Goal: Task Accomplishment & Management: Complete application form

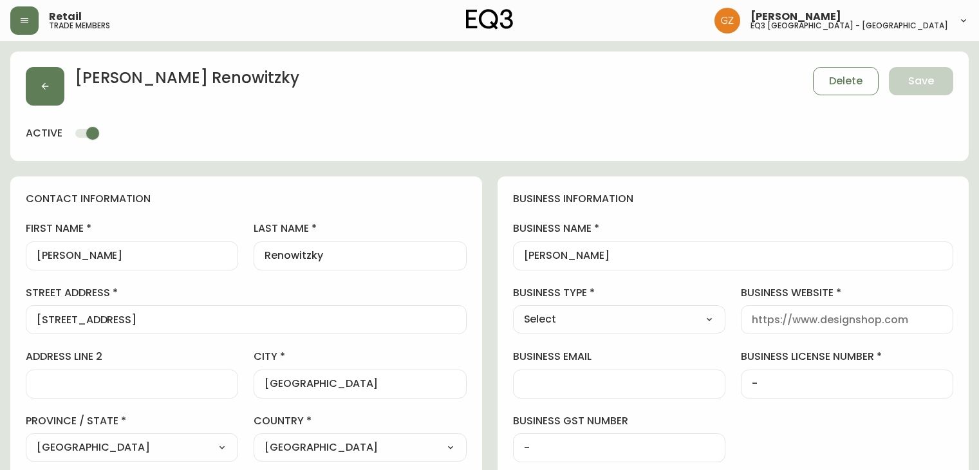
select select "BC"
select select "CA"
select select "CA_EN"
select select "Other"
select select "cjw10z96p001r6gs00juufhhe"
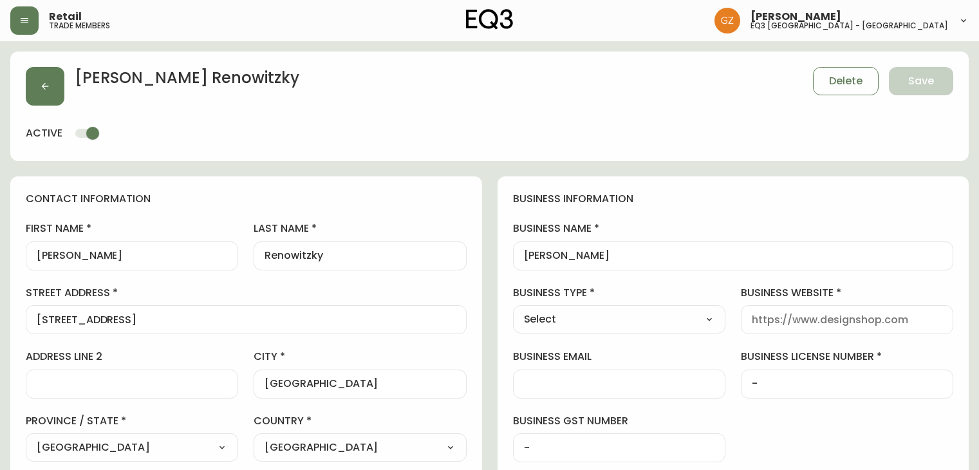
select select "false"
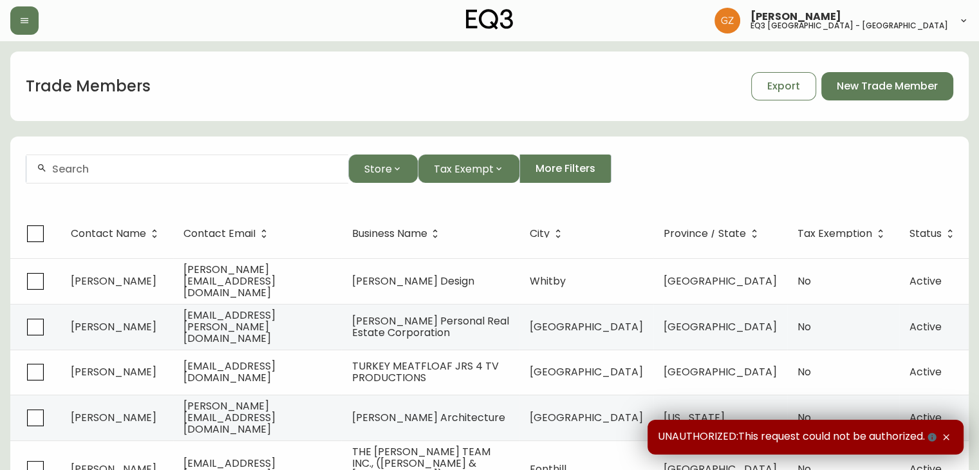
click at [243, 167] on input "text" at bounding box center [195, 169] width 286 height 12
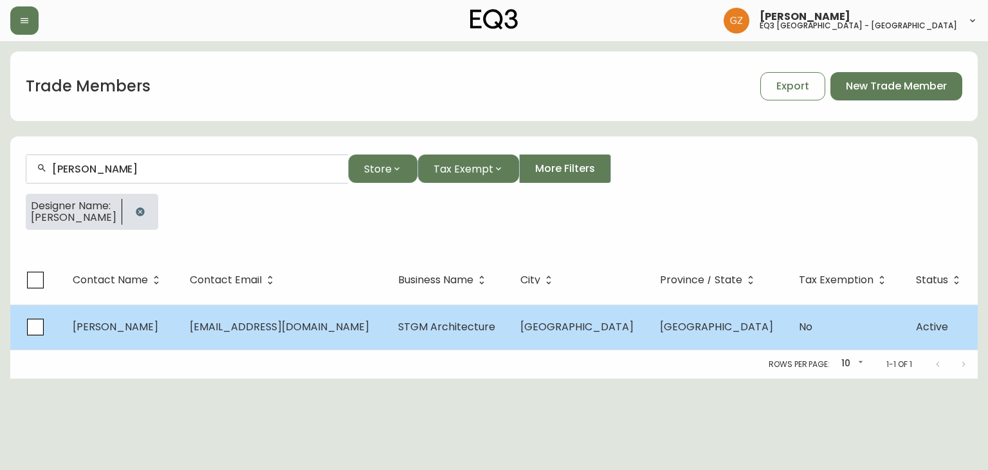
type input "Ariane Mainville"
click at [268, 320] on span "amainville@stgm.net" at bounding box center [280, 326] width 180 height 15
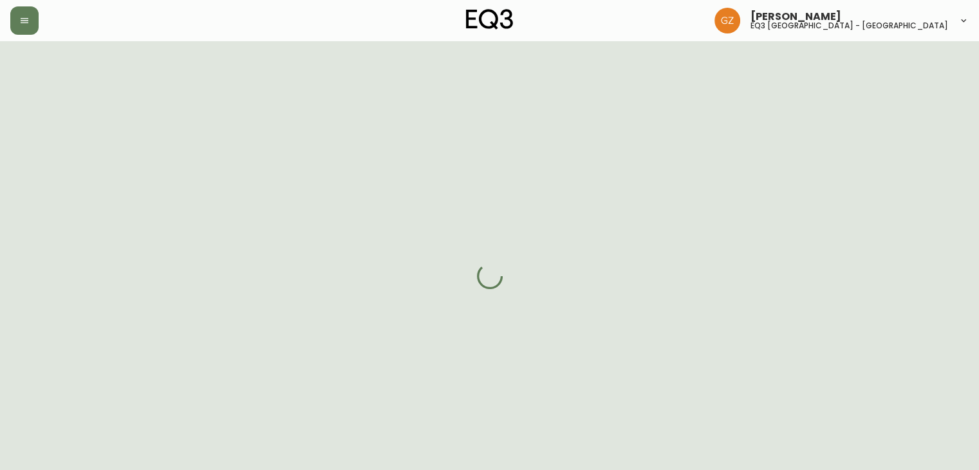
select select "QC"
select select "CA"
select select "CA_FR"
select select "Other"
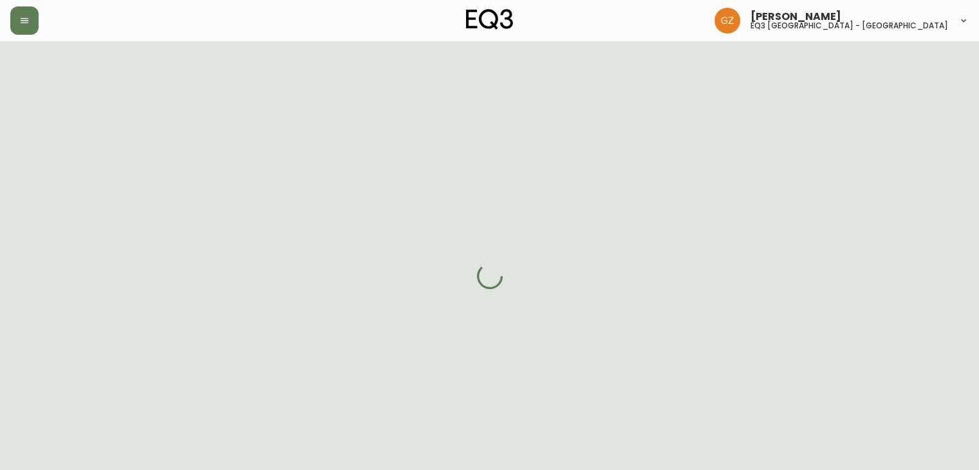
select select "cjw10z96t00cw6gs04aeyfqxf"
select select "false"
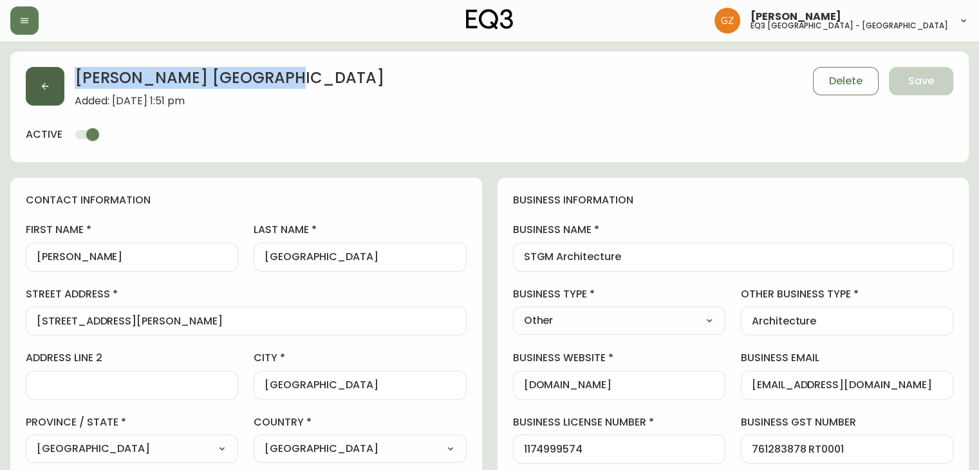
drag, startPoint x: 199, startPoint y: 83, endPoint x: 55, endPoint y: 69, distance: 144.1
click at [55, 69] on div "Ariane Mainville Added: August 7, 2022 at 1:51 pm Delete Save" at bounding box center [489, 87] width 927 height 40
copy h2 "Ariane Mainville"
click at [40, 84] on icon "button" at bounding box center [45, 86] width 10 height 10
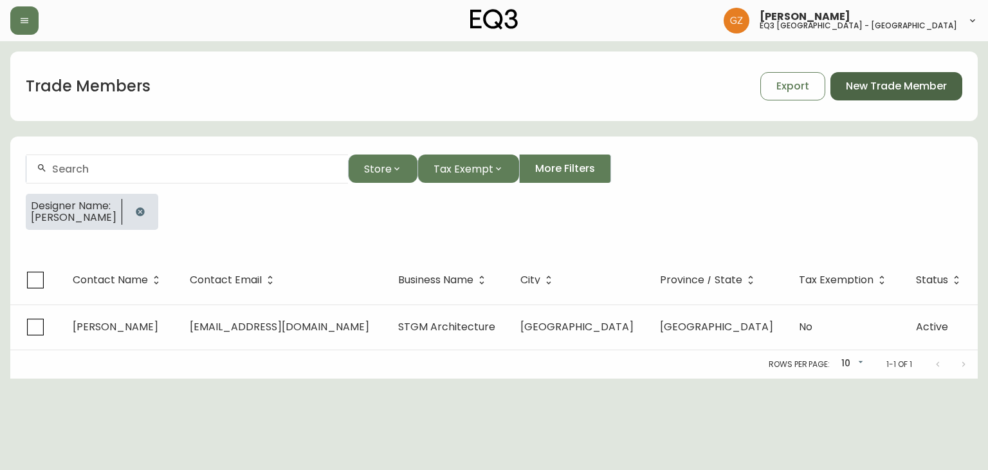
click at [923, 99] on button "New Trade Member" at bounding box center [897, 86] width 132 height 28
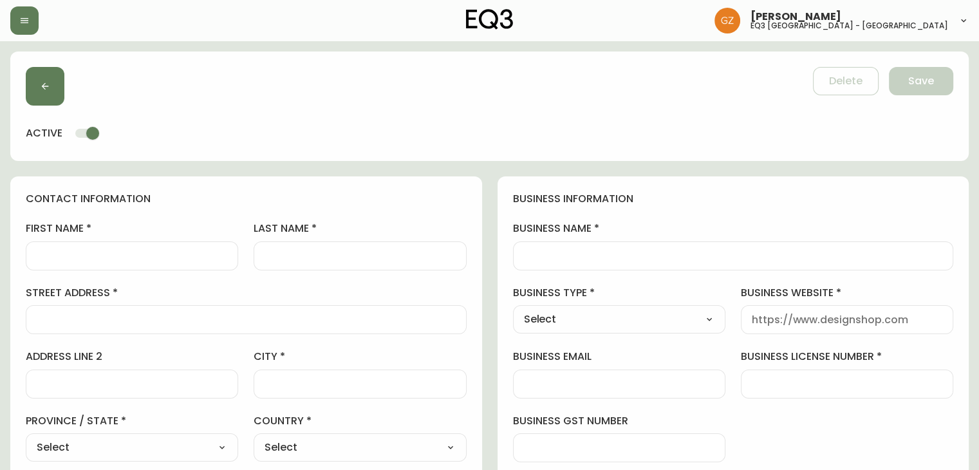
click at [921, 84] on div "Delete Save" at bounding box center [489, 86] width 927 height 39
drag, startPoint x: 96, startPoint y: 226, endPoint x: 75, endPoint y: 267, distance: 45.8
click at [93, 232] on label "first name" at bounding box center [132, 228] width 212 height 14
click at [93, 250] on input "first name" at bounding box center [132, 256] width 190 height 12
click at [75, 267] on div at bounding box center [132, 255] width 212 height 29
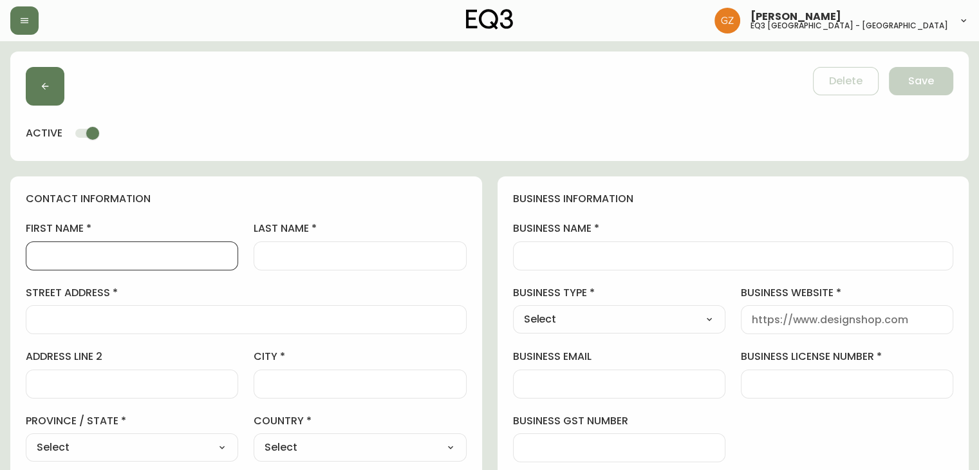
paste input "Ariane Mainville"
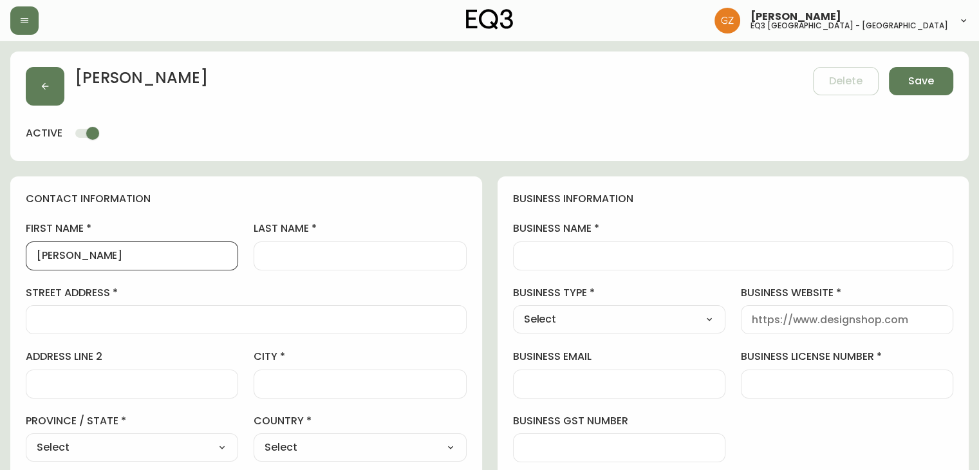
drag, startPoint x: 70, startPoint y: 257, endPoint x: 134, endPoint y: 253, distance: 64.5
click at [134, 253] on input "Ariane Mainville" at bounding box center [132, 256] width 190 height 12
type input "Ariane"
click at [265, 248] on div at bounding box center [360, 255] width 212 height 29
paste input "Mainville"
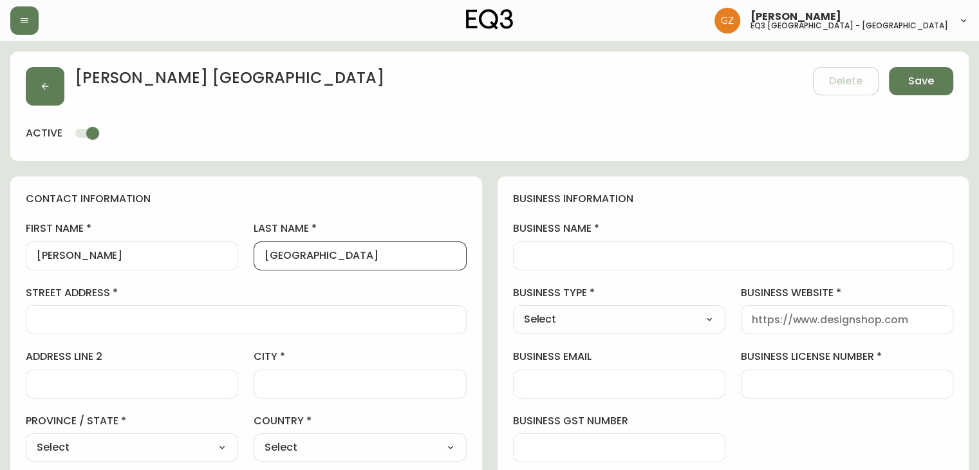
type input "Mainville"
click at [104, 312] on div at bounding box center [246, 319] width 441 height 29
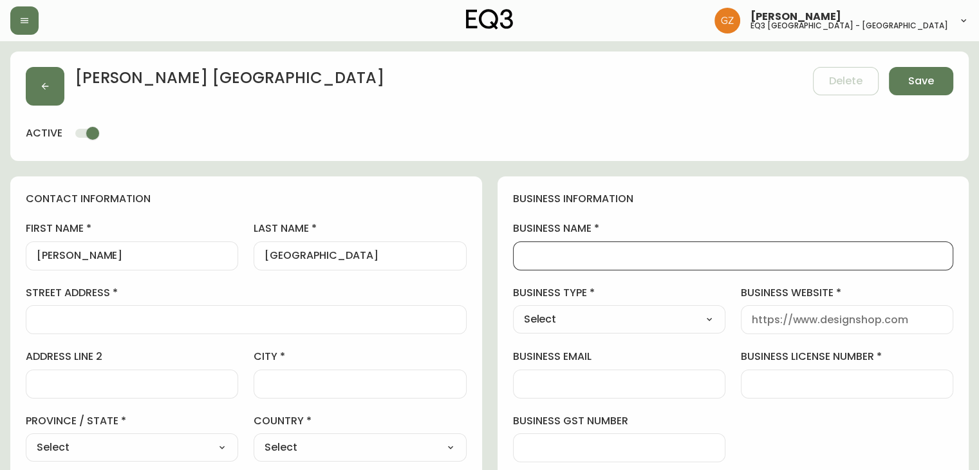
click at [561, 259] on input "business name" at bounding box center [733, 256] width 419 height 12
type input "Mainville Design"
click at [609, 319] on select "Select Interior Designer Architect Home Builder Contractor Real Estate Agent Ho…" at bounding box center [619, 319] width 212 height 19
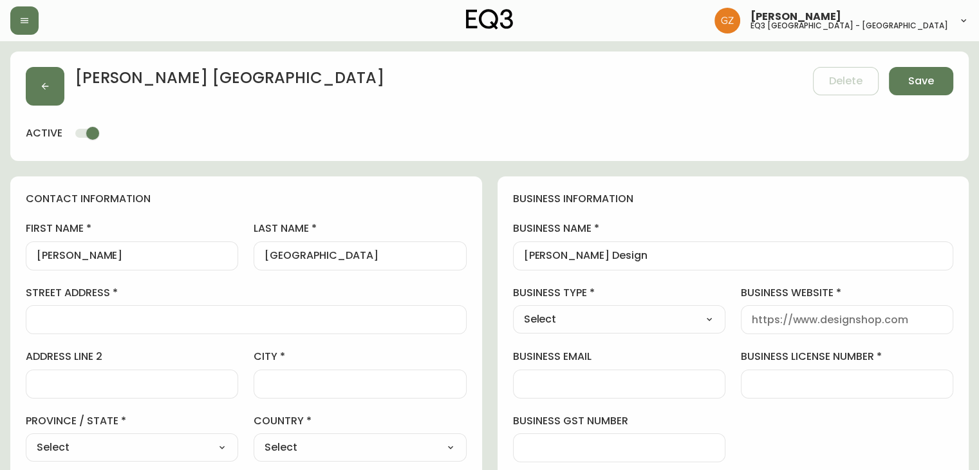
select select "Interior Designer"
click at [513, 310] on select "Select Interior Designer Architect Home Builder Contractor Real Estate Agent Ho…" at bounding box center [619, 319] width 212 height 19
type input "Interior Designer"
click at [860, 324] on input "business website" at bounding box center [847, 319] width 190 height 12
type input "w"
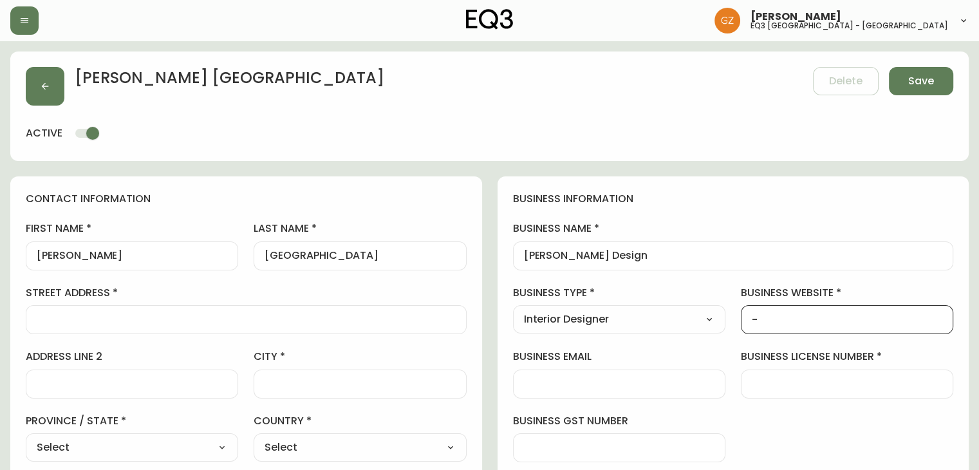
type input "-"
drag, startPoint x: 532, startPoint y: 385, endPoint x: 512, endPoint y: 394, distance: 21.9
click at [532, 385] on input "business email" at bounding box center [619, 384] width 190 height 12
click at [149, 312] on div at bounding box center [246, 319] width 441 height 29
click at [658, 257] on input "Mainville Design" at bounding box center [733, 256] width 419 height 12
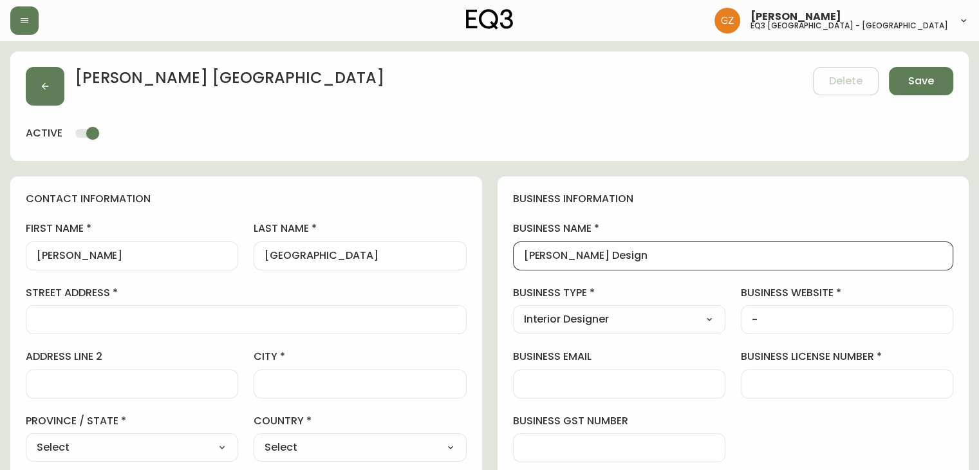
click at [641, 382] on input "business email" at bounding box center [619, 384] width 190 height 12
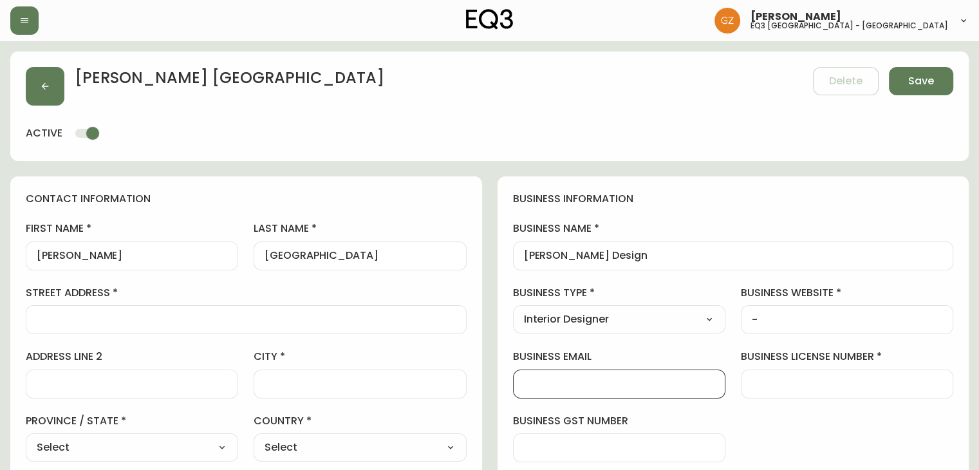
paste input "514-756-7408"
type input "514-756-7408"
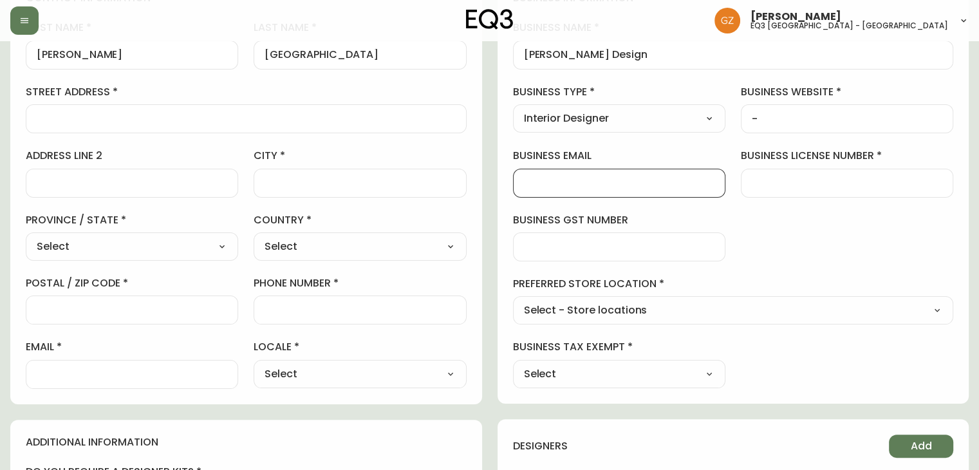
scroll to position [386, 0]
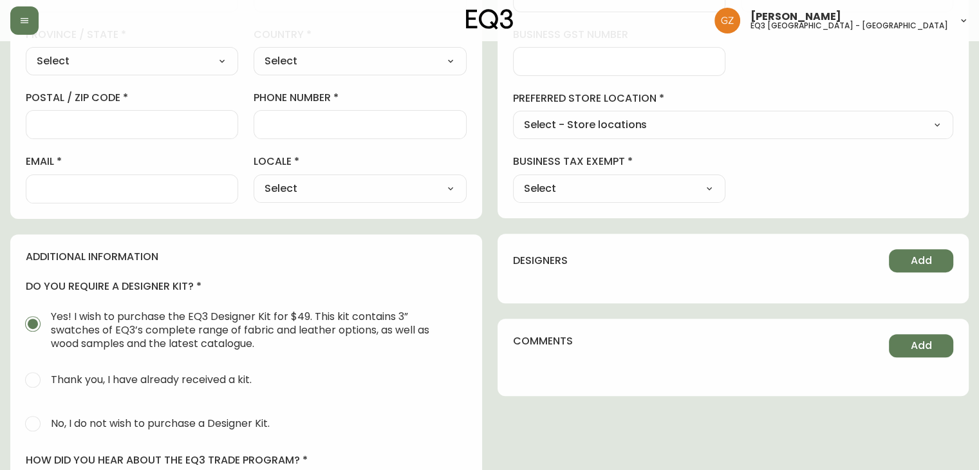
click at [367, 120] on input "phone number" at bounding box center [359, 124] width 190 height 12
paste input "514-756-7408"
type input "514-756-7408"
click at [95, 195] on div at bounding box center [132, 188] width 212 height 29
type input "a@mainvilledesign.com"
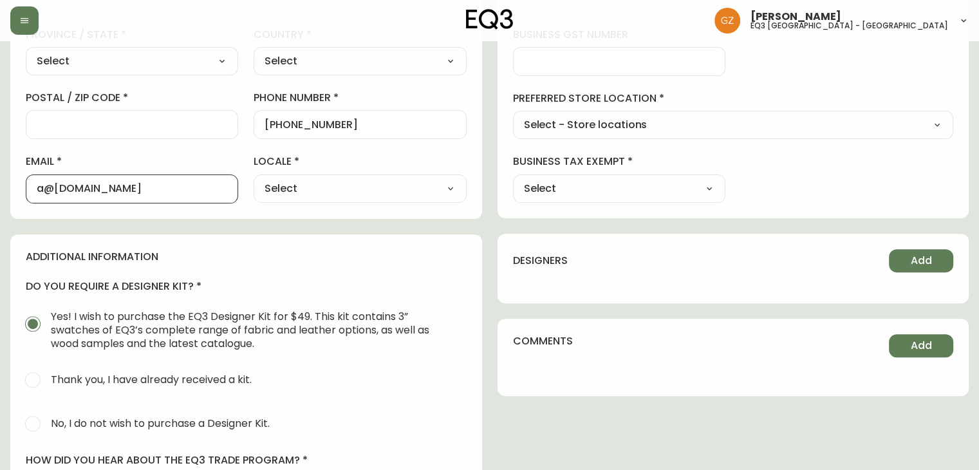
click at [322, 258] on h4 "additional information" at bounding box center [246, 257] width 441 height 14
drag, startPoint x: 336, startPoint y: 182, endPoint x: 333, endPoint y: 192, distance: 10.6
click at [336, 182] on select "Select CA_EN CA_FR US_EN" at bounding box center [360, 188] width 212 height 19
select select "CA_FR"
click at [254, 179] on select "Select CA_EN CA_FR US_EN" at bounding box center [360, 188] width 212 height 19
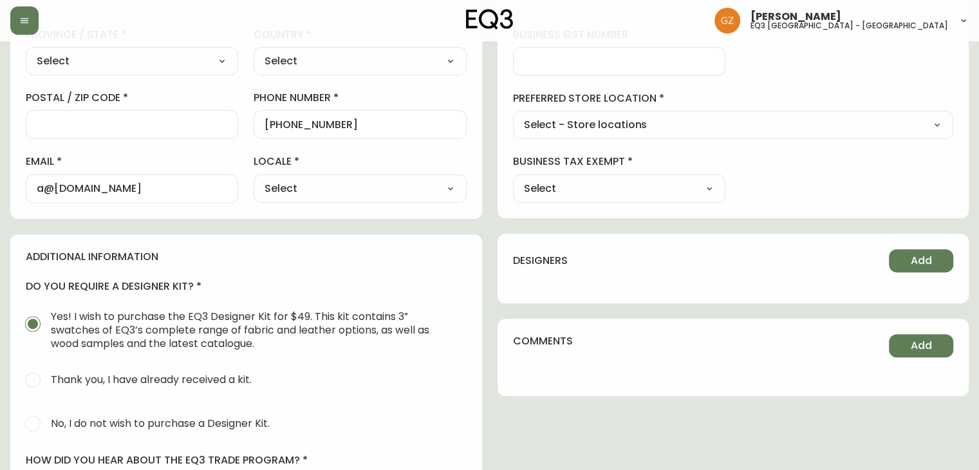
type input "CA_FR"
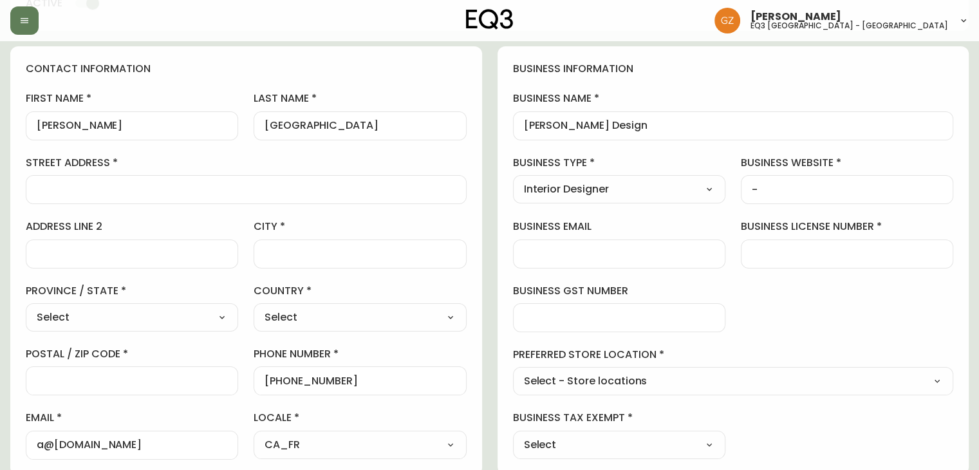
scroll to position [64, 0]
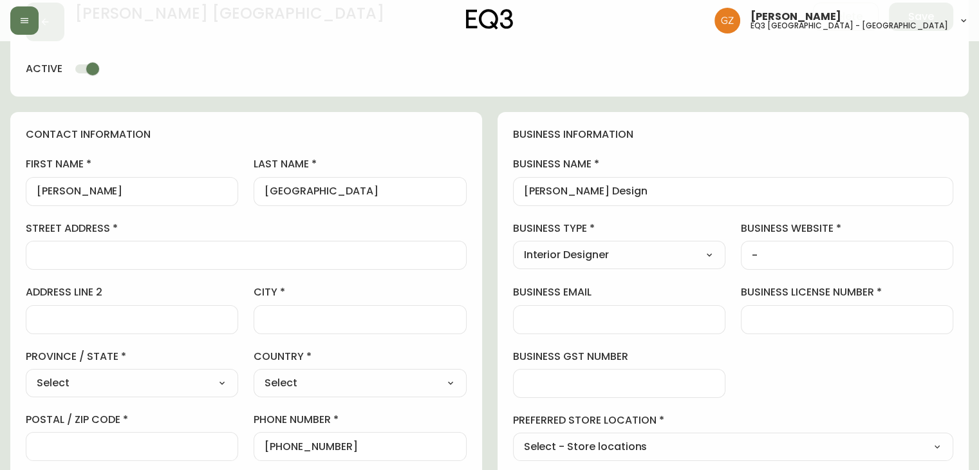
click at [182, 254] on input "street address" at bounding box center [246, 255] width 419 height 12
type input "TBD"
click at [153, 376] on select "Select Alberta British Columbia Manitoba New Brunswick Newfoundland and Labrado…" at bounding box center [132, 382] width 212 height 19
select select "QC"
click at [26, 373] on select "Select Alberta British Columbia Manitoba New Brunswick Newfoundland and Labrado…" at bounding box center [132, 382] width 212 height 19
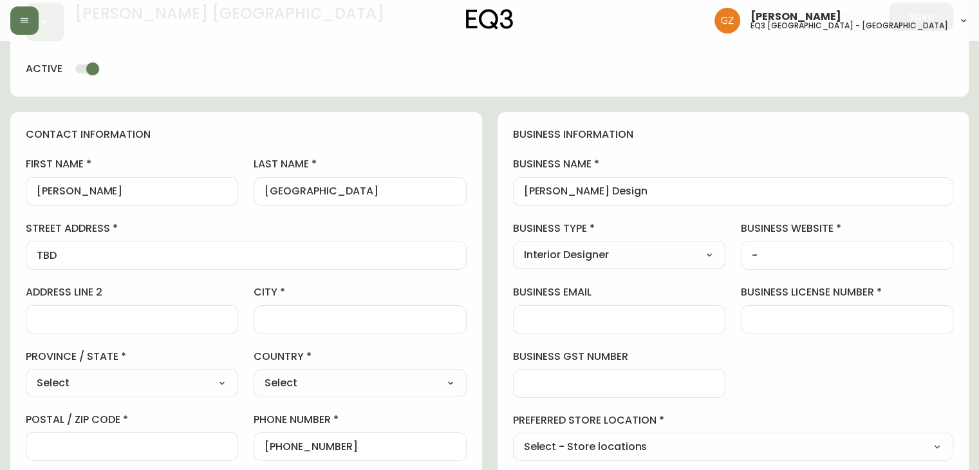
type input "Quebec"
click at [333, 319] on input "city" at bounding box center [359, 319] width 190 height 12
type input "Montreal"
type input "201"
select select "CA"
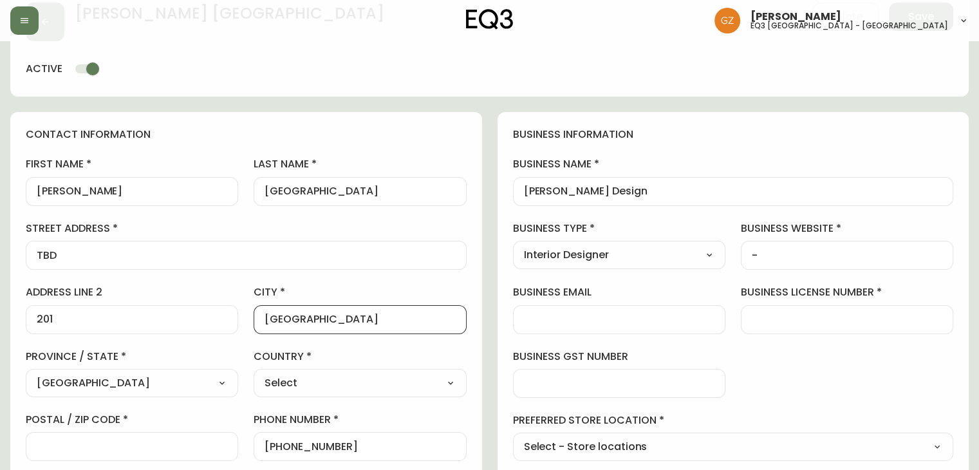
type input "H3J 2M5"
type input "Canada"
click at [335, 362] on label "country" at bounding box center [360, 356] width 212 height 14
click at [88, 448] on input "H3J 2M5" at bounding box center [132, 446] width 190 height 12
type input "H3R3C9"
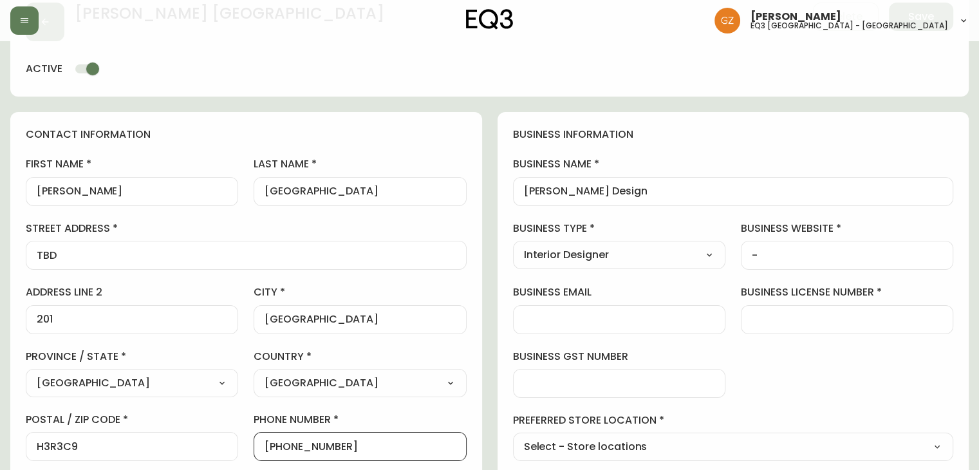
click at [423, 294] on label "city" at bounding box center [360, 292] width 212 height 14
click at [423, 313] on input "Montreal" at bounding box center [359, 319] width 190 height 12
drag, startPoint x: 51, startPoint y: 325, endPoint x: 0, endPoint y: 320, distance: 51.7
click at [0, 320] on main "Ariane Mainville Delete Save active contact information first name Ariane last …" at bounding box center [489, 465] width 979 height 977
click at [49, 313] on input "201" at bounding box center [132, 319] width 190 height 12
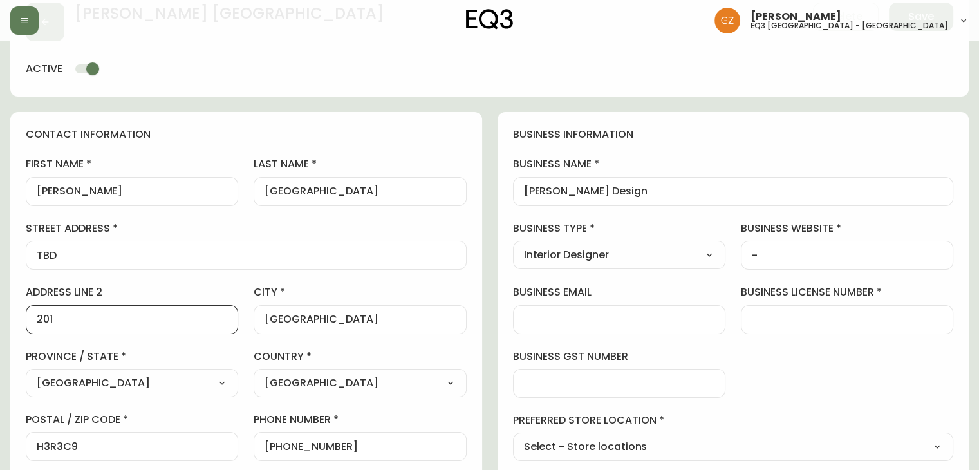
click at [49, 313] on input "201" at bounding box center [132, 319] width 190 height 12
click at [438, 263] on div "TBD" at bounding box center [246, 255] width 441 height 29
click at [707, 276] on div "business information business name Mainville Design business type Interior Desi…" at bounding box center [733, 326] width 472 height 428
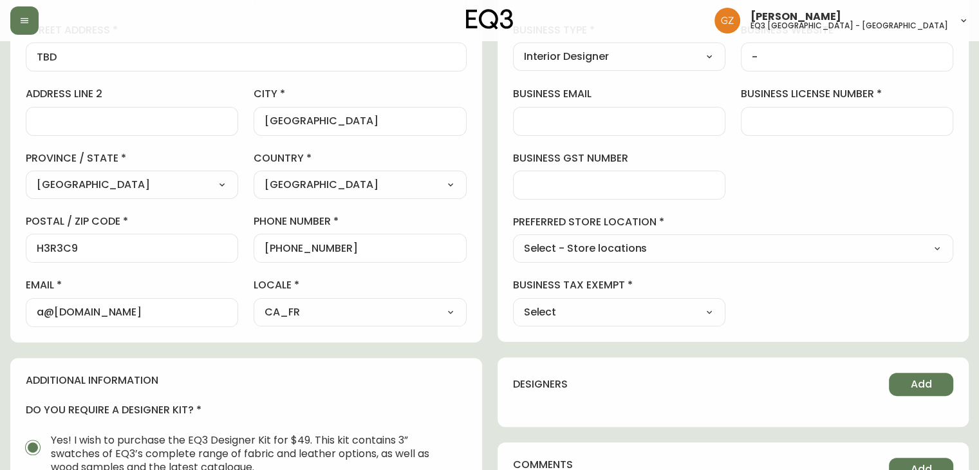
scroll to position [193, 0]
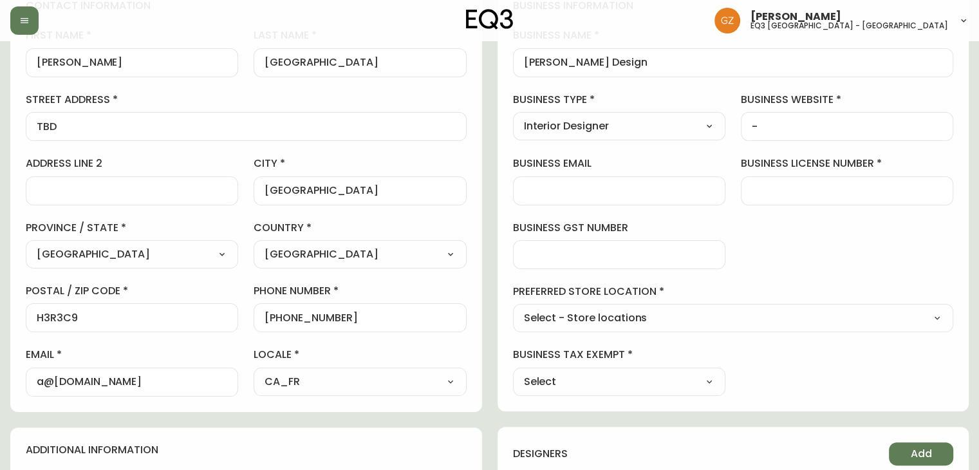
click at [602, 273] on div "business information business name Mainville Design business type Interior Desi…" at bounding box center [733, 197] width 472 height 428
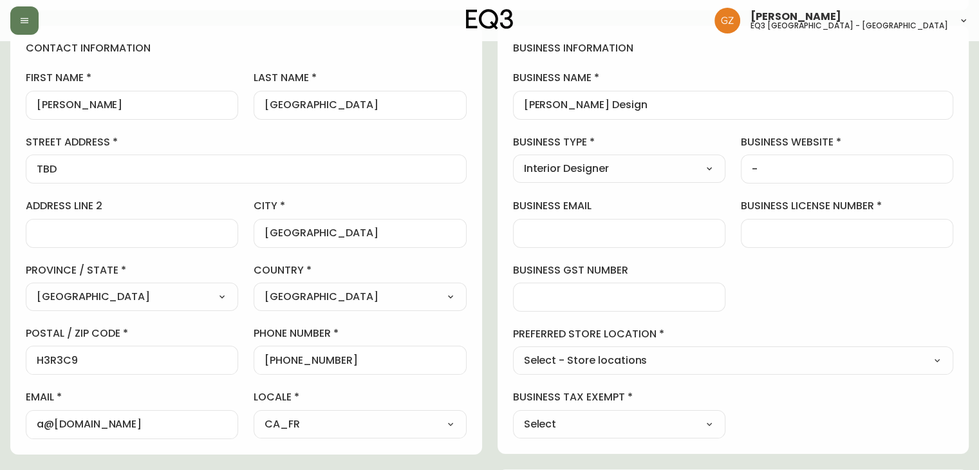
scroll to position [129, 0]
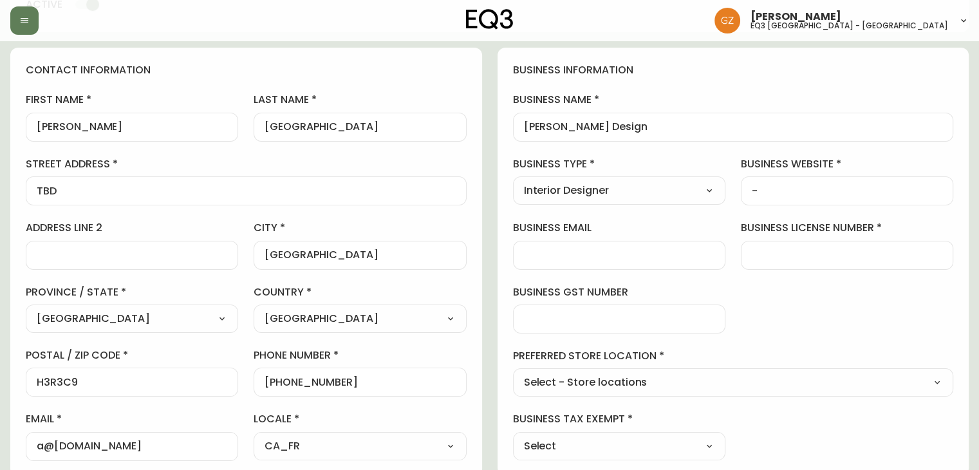
click at [654, 201] on div "Select Interior Designer Architect Home Builder Contractor Real Estate Agent Ho…" at bounding box center [619, 190] width 212 height 28
click at [807, 183] on div "-" at bounding box center [847, 190] width 212 height 29
click at [824, 273] on div "business information business name Mainville Design business type Interior Desi…" at bounding box center [733, 262] width 472 height 428
click at [824, 262] on div at bounding box center [847, 255] width 212 height 29
paste input "2423"
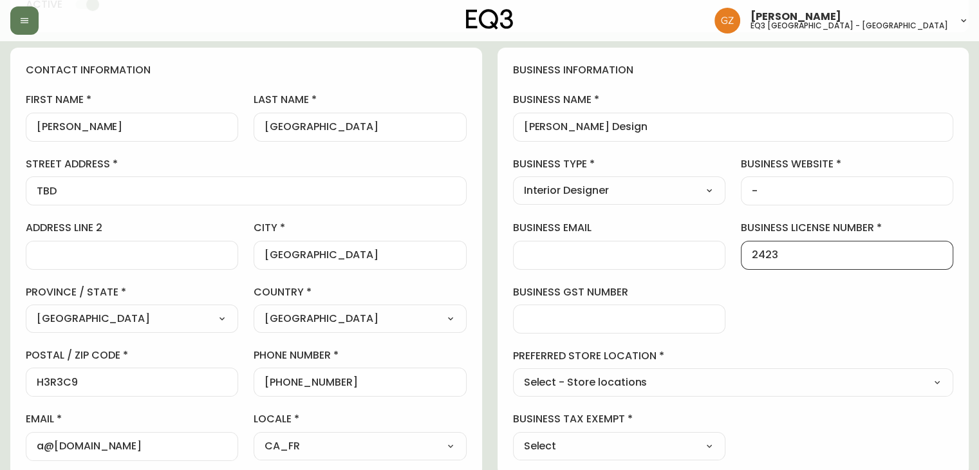
type input "2423"
click at [784, 189] on input "-" at bounding box center [847, 191] width 190 height 12
click at [570, 258] on input "business email" at bounding box center [619, 255] width 190 height 12
click at [579, 383] on select "Select - Store locations EQ3 Brossard EQ3 Burlington EQ3 Calgary EQ3 Laval - Le…" at bounding box center [733, 382] width 441 height 19
select select "cjw10z96t00cw6gs04aeyfqxf"
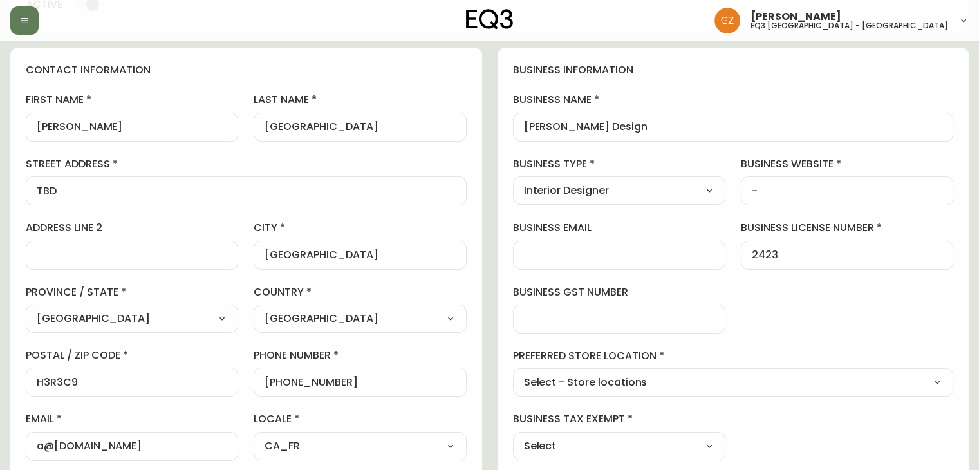
click at [513, 373] on select "Select - Store locations EQ3 Brossard EQ3 Burlington EQ3 Calgary EQ3 Laval - Le…" at bounding box center [733, 382] width 441 height 19
type input "EQ3 Montréal - St Laurent"
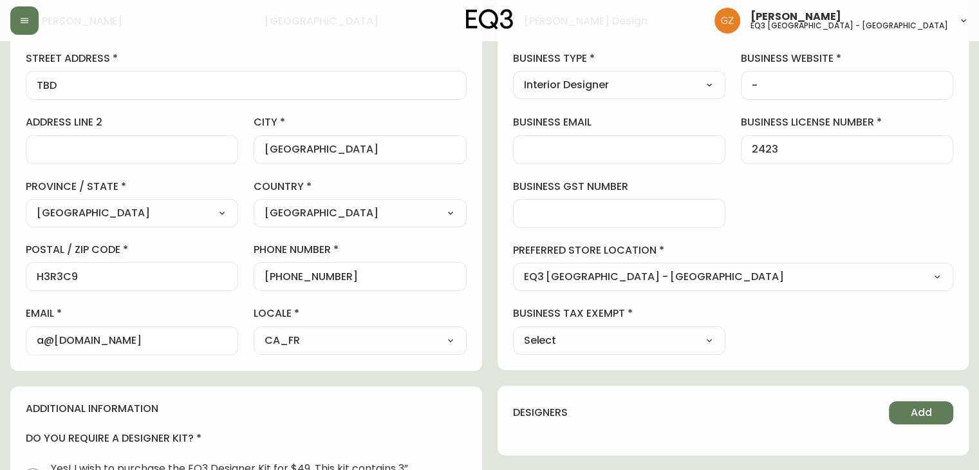
scroll to position [322, 0]
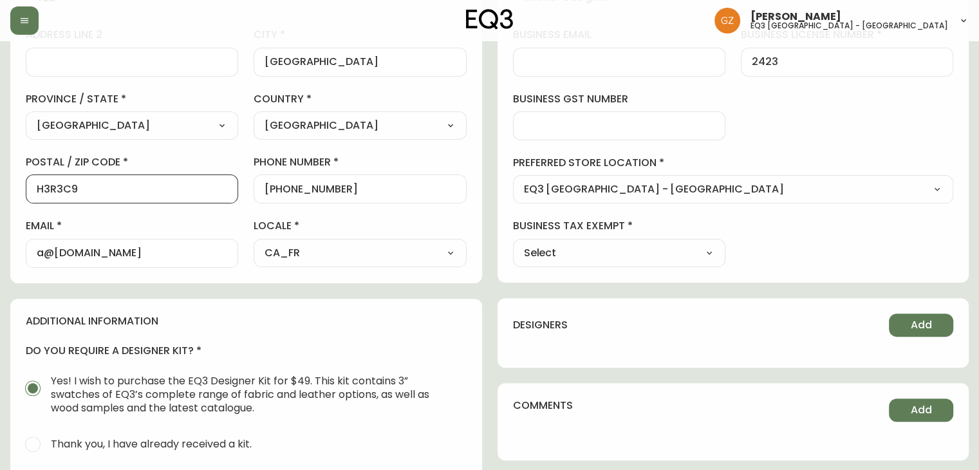
click at [86, 190] on input "H3R3C9" at bounding box center [132, 189] width 190 height 12
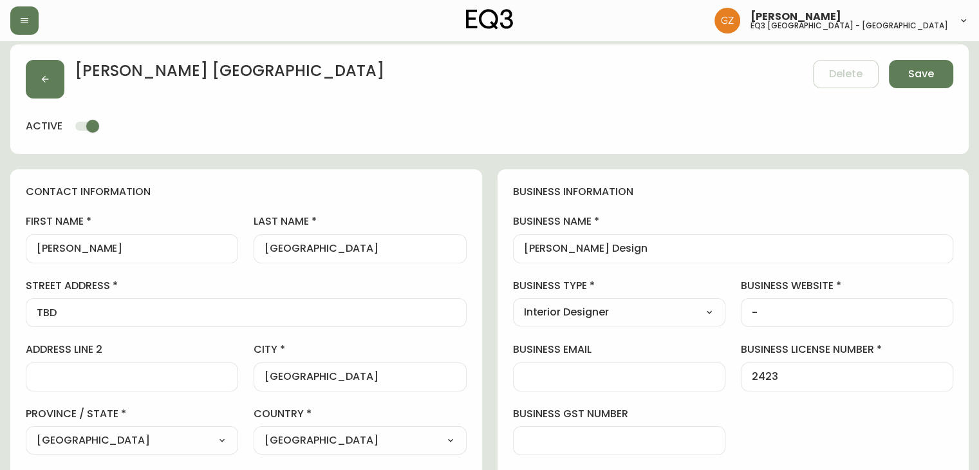
scroll to position [0, 0]
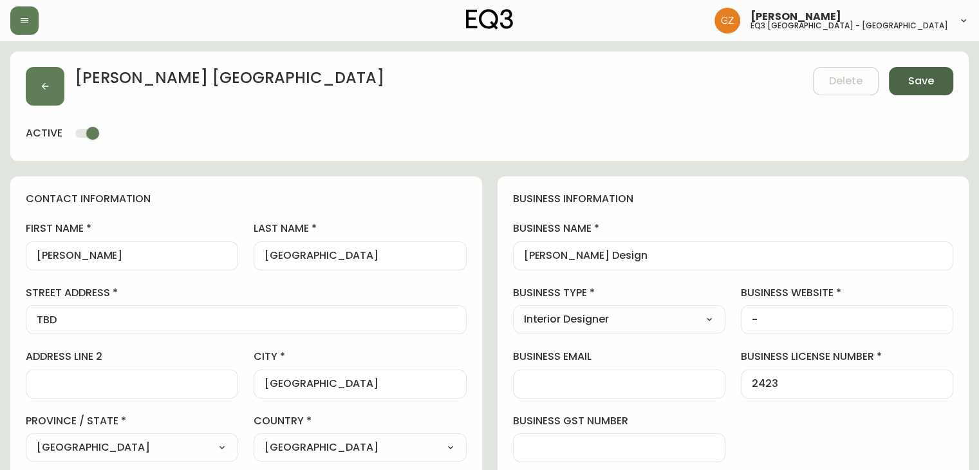
click at [894, 85] on button "Save" at bounding box center [921, 81] width 64 height 28
click at [932, 79] on span "Save" at bounding box center [921, 81] width 26 height 14
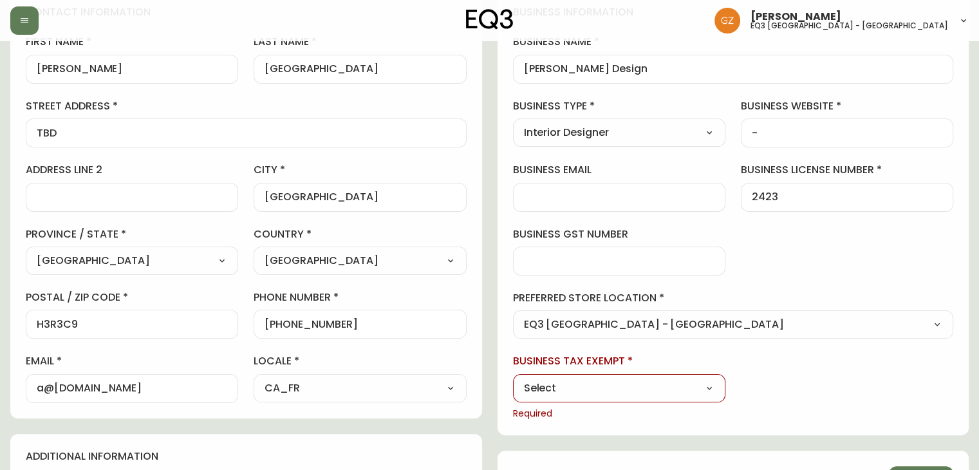
scroll to position [322, 0]
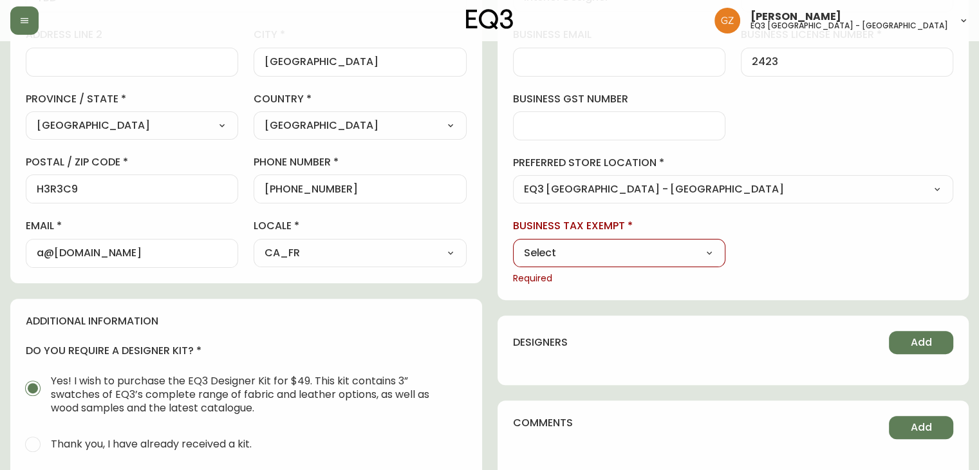
click at [566, 248] on select "Select Yes No" at bounding box center [619, 252] width 212 height 19
select select "false"
click at [513, 243] on select "Select Yes No" at bounding box center [619, 252] width 212 height 19
type input "No"
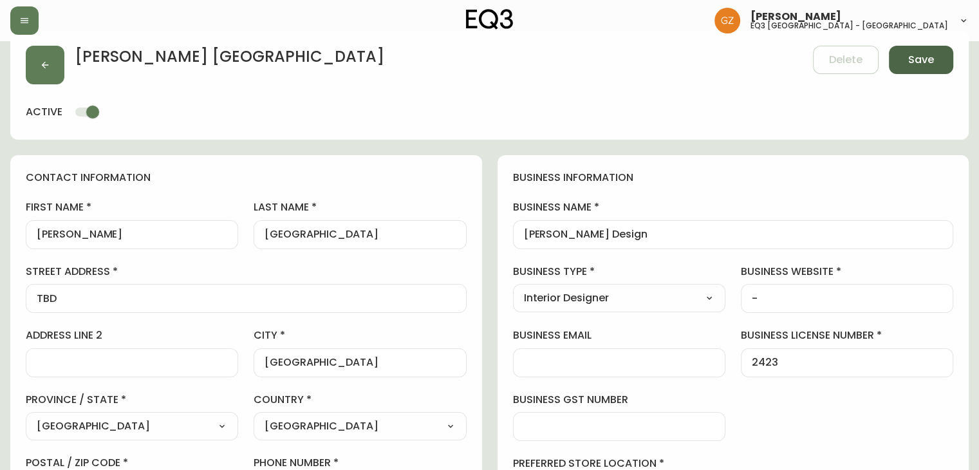
scroll to position [0, 0]
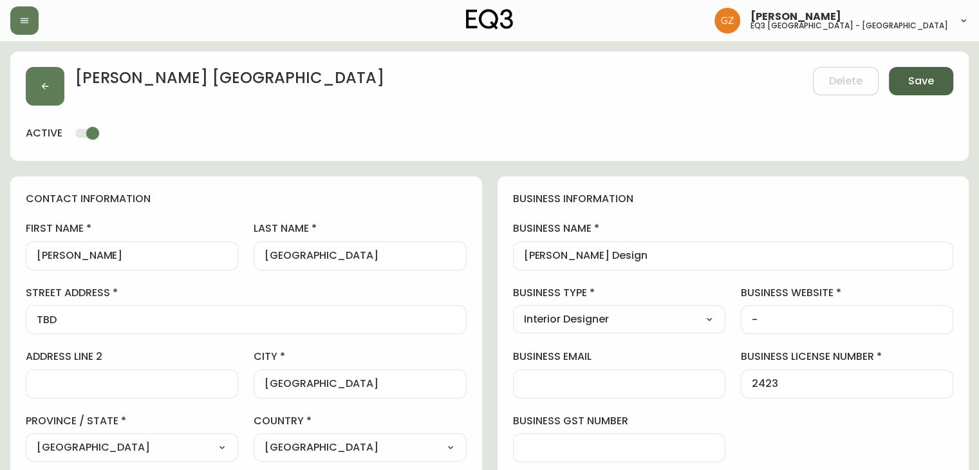
click at [907, 73] on button "Save" at bounding box center [921, 81] width 64 height 28
click at [931, 82] on span "Save" at bounding box center [921, 81] width 26 height 14
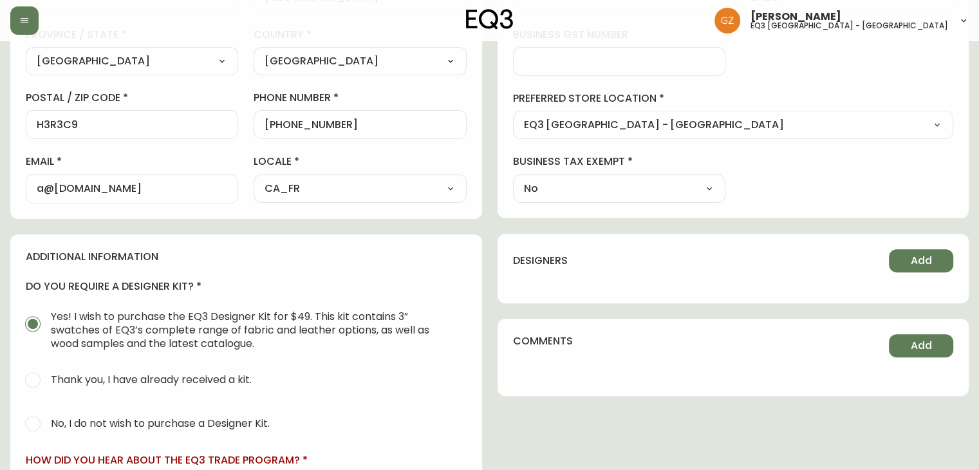
scroll to position [565, 0]
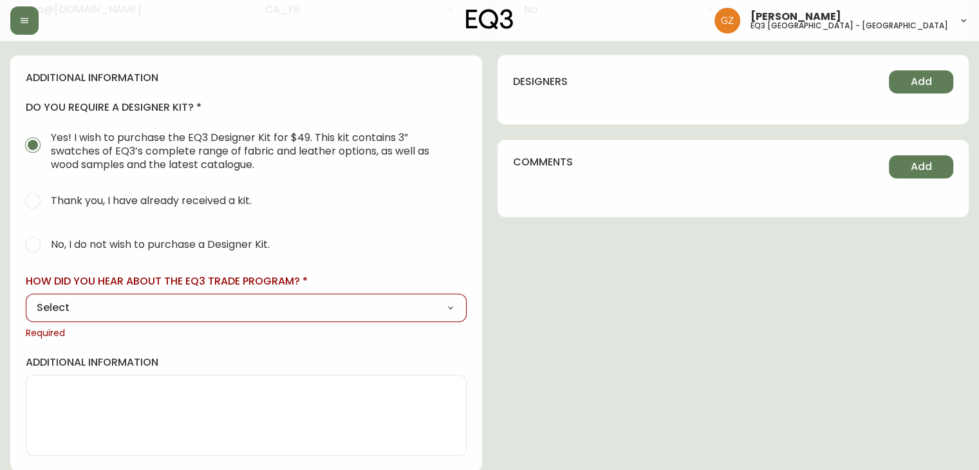
drag, startPoint x: 124, startPoint y: 298, endPoint x: 120, endPoint y: 305, distance: 7.8
click at [124, 299] on select "Select Social Media Advertisement Trade Show Outreach from a Trade Rep Other" at bounding box center [246, 307] width 441 height 19
select select "Other"
click at [26, 298] on select "Select Social Media Advertisement Trade Show Outreach from a Trade Rep Other" at bounding box center [246, 307] width 441 height 19
type input "Other"
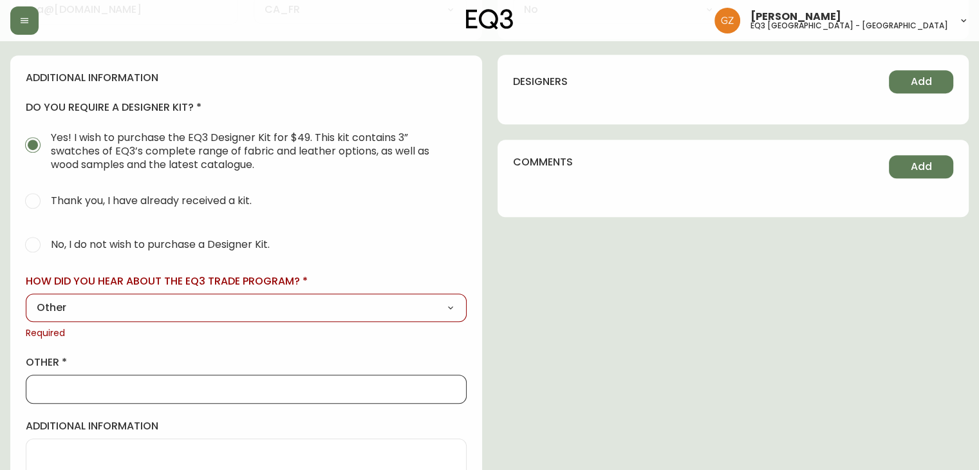
click at [103, 383] on input "other" at bounding box center [246, 389] width 419 height 12
click at [245, 384] on input "Worked at firm STGM Architectes - client of ours" at bounding box center [246, 389] width 419 height 12
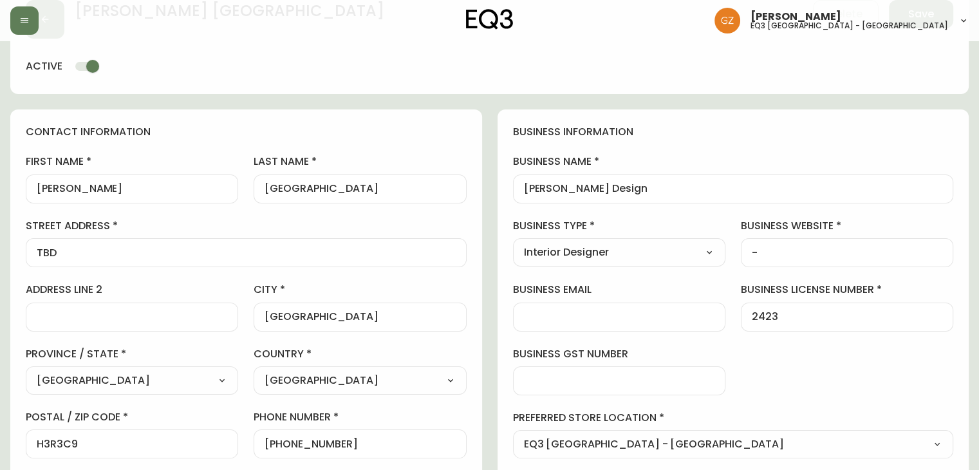
scroll to position [0, 0]
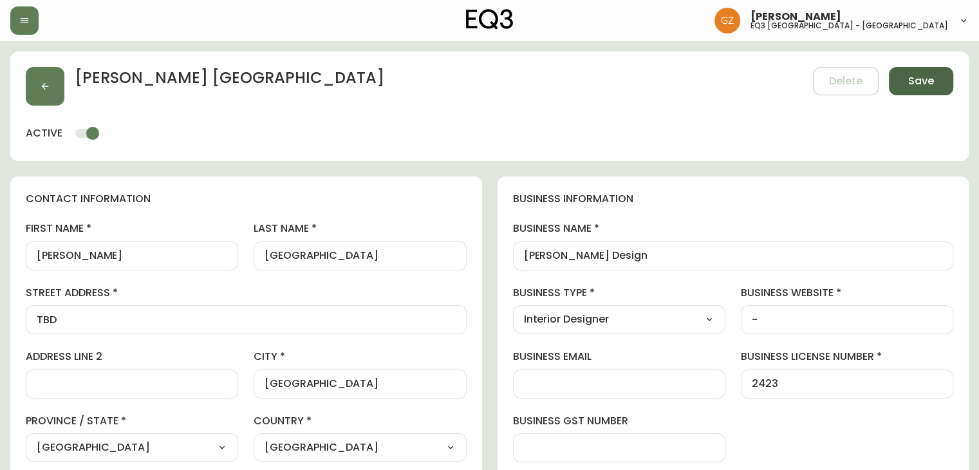
type input "Worked at firm STGM Architectes - client of ours"
click at [934, 82] on button "Save" at bounding box center [921, 81] width 64 height 28
type input "+15147567408"
type input "Other"
select select "Other"
